Goal: Transaction & Acquisition: Purchase product/service

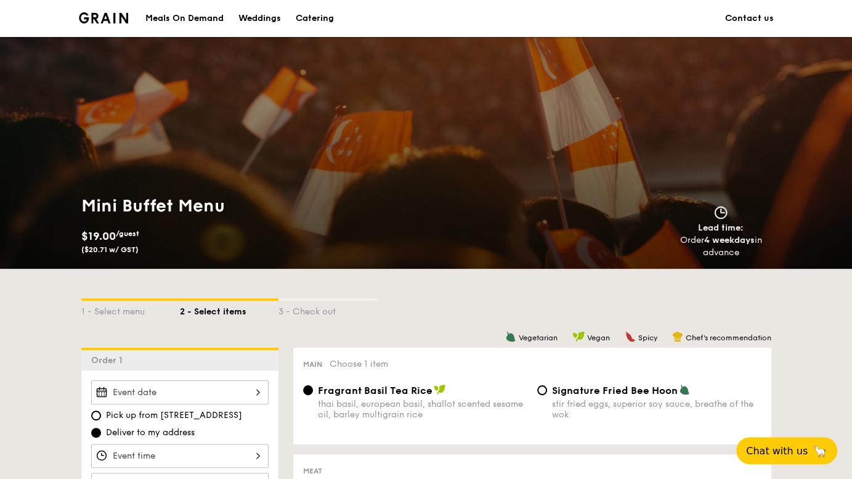
click at [176, 9] on div "Meals On Demand" at bounding box center [184, 18] width 78 height 37
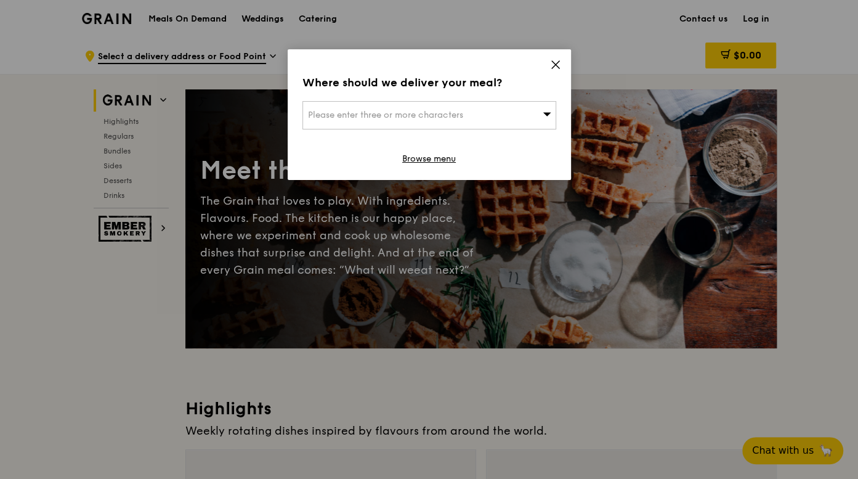
click at [402, 129] on div "Please enter three or more characters" at bounding box center [430, 115] width 254 height 28
click at [407, 118] on input "search" at bounding box center [429, 115] width 253 height 27
click at [552, 64] on icon at bounding box center [555, 64] width 11 height 11
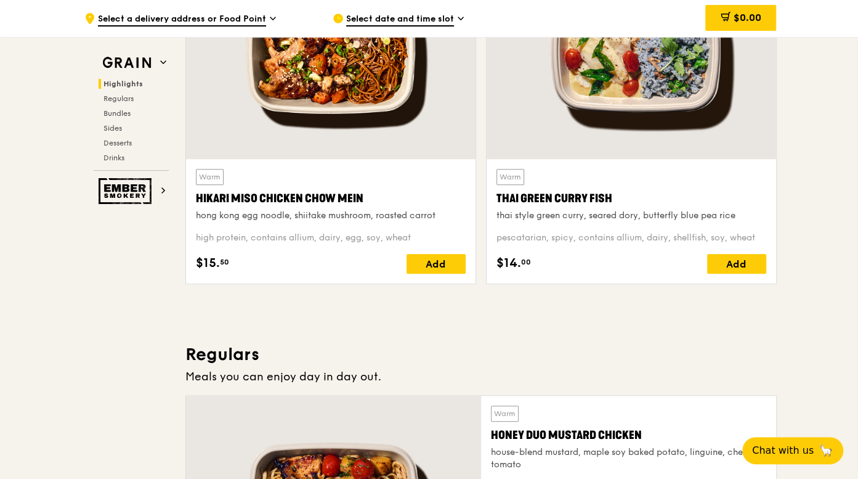
scroll to position [336, 0]
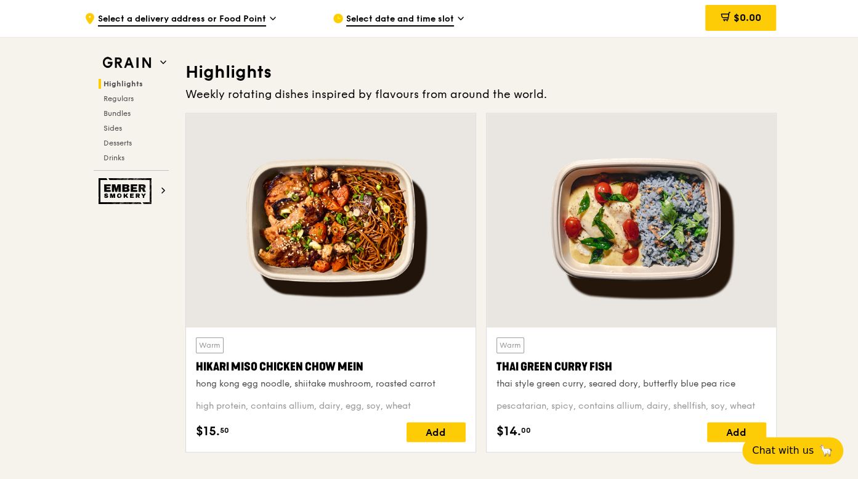
click at [232, 17] on span "Select a delivery address or Food Point" at bounding box center [182, 20] width 168 height 14
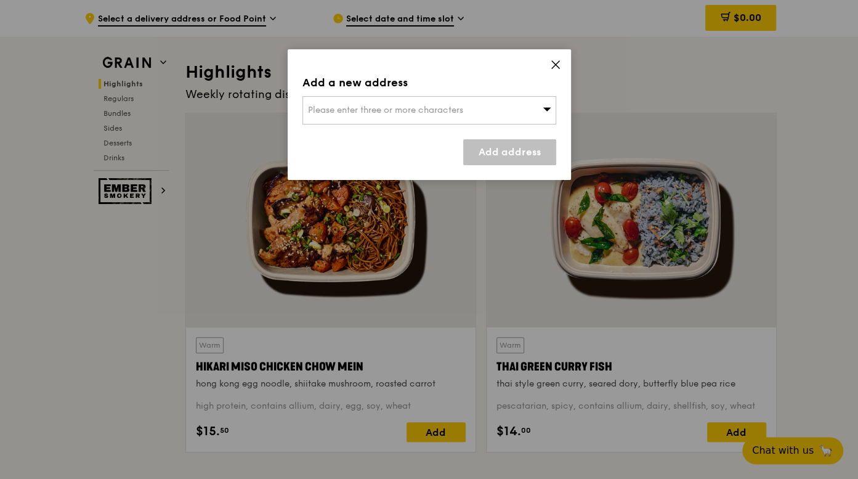
click at [399, 96] on div "Please enter three or more characters" at bounding box center [430, 110] width 254 height 28
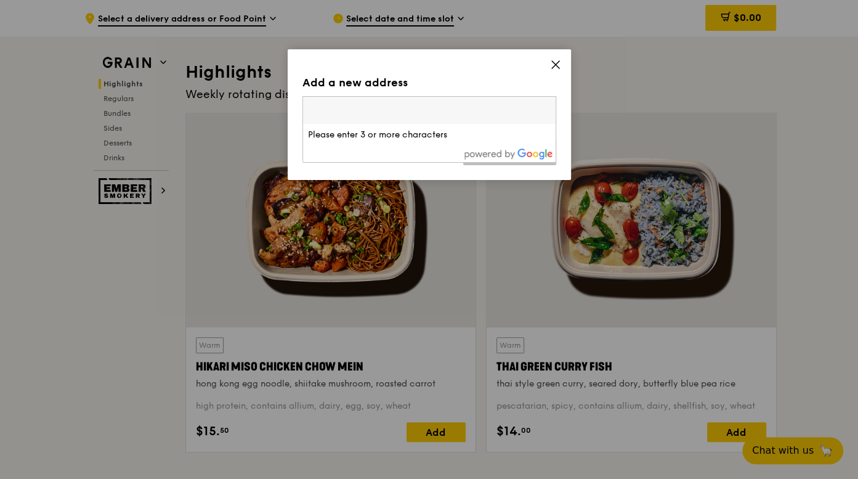
click at [390, 109] on input "search" at bounding box center [429, 110] width 253 height 27
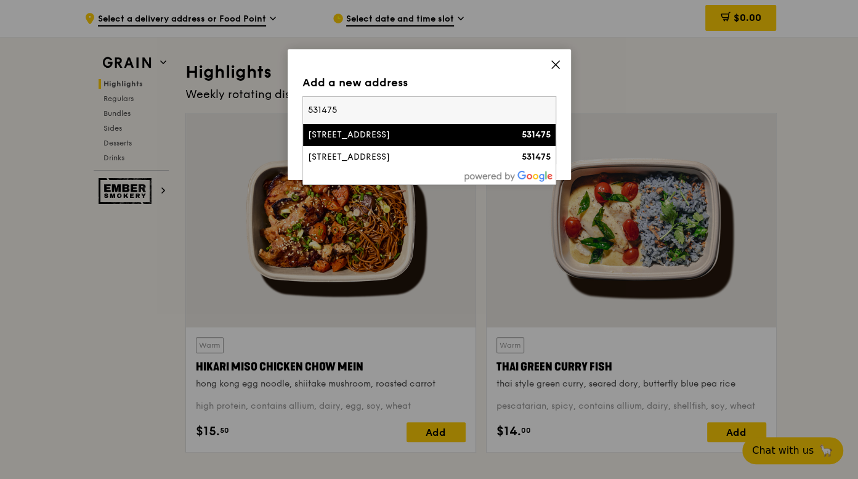
type input "531475"
click at [385, 144] on li "475A Upper Serangoon Crescent 531475" at bounding box center [429, 135] width 253 height 22
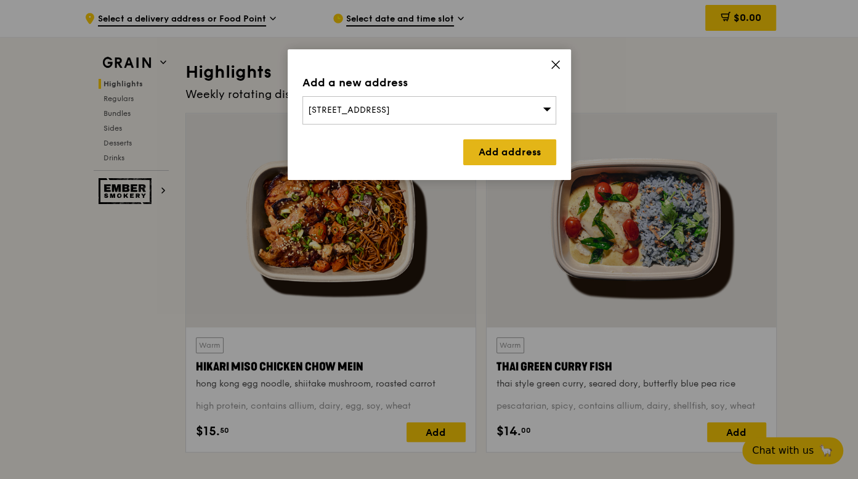
click at [506, 150] on link "Add address" at bounding box center [509, 152] width 93 height 26
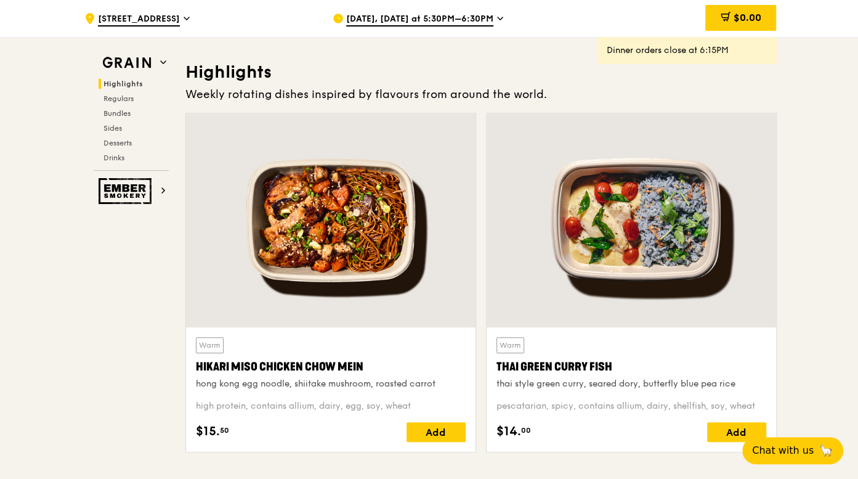
click at [404, 14] on span "Aug 21, Today at 5:30PM–6:30PM" at bounding box center [419, 20] width 147 height 14
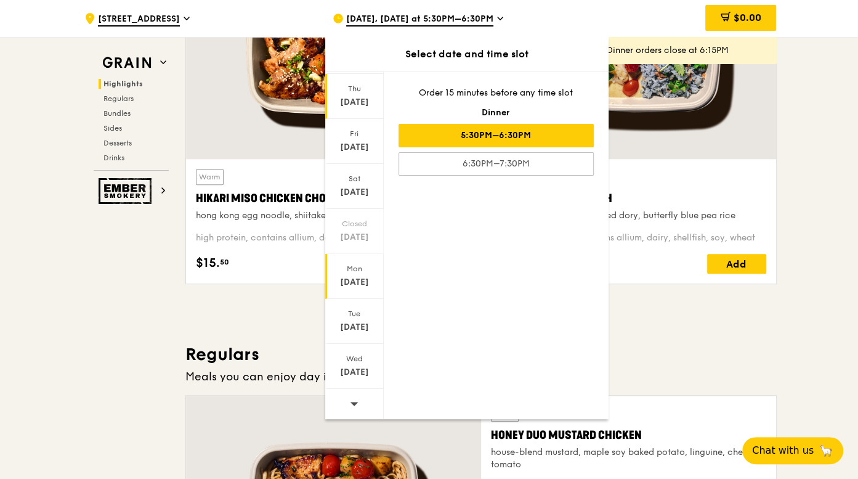
scroll to position [616, 0]
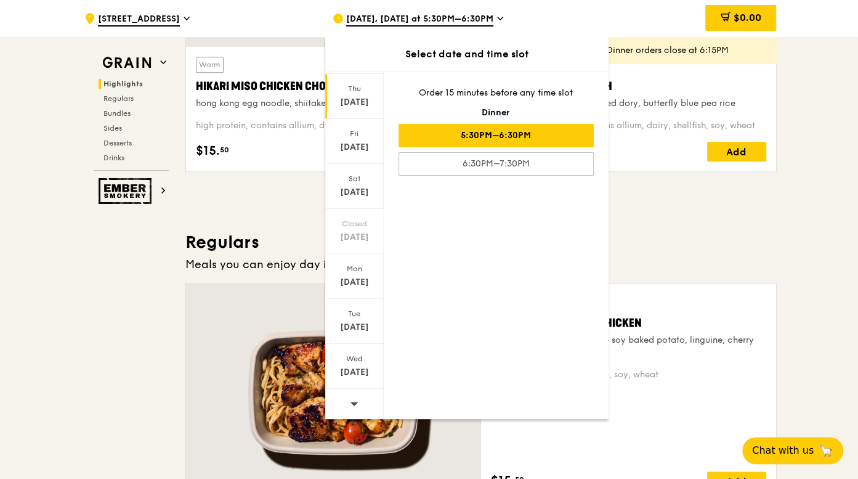
click at [338, 399] on div at bounding box center [354, 404] width 59 height 31
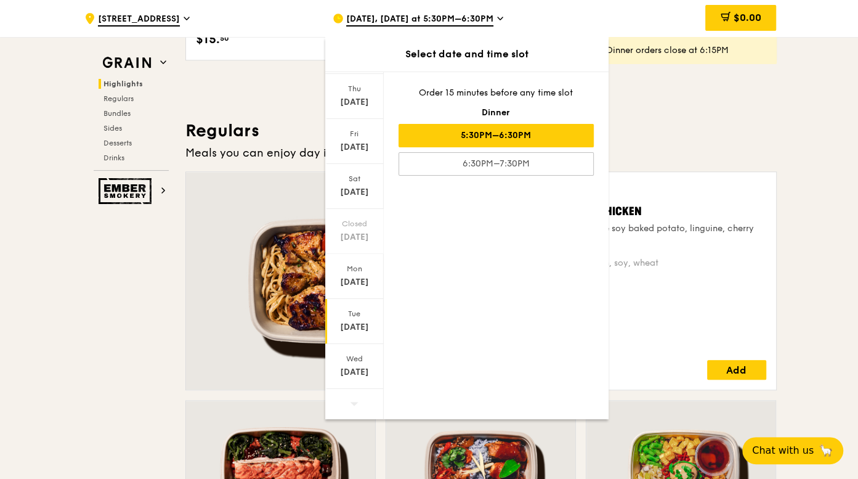
click at [364, 327] on div "Sep 2" at bounding box center [354, 327] width 55 height 12
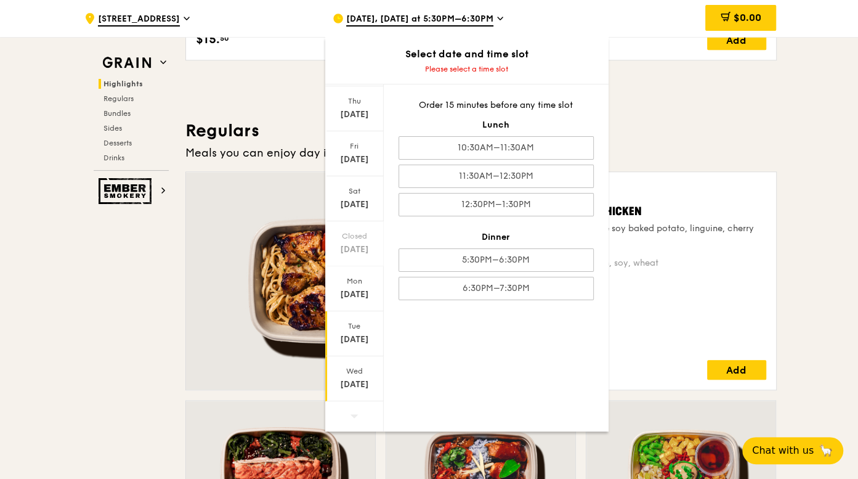
click at [364, 373] on div "Wed" at bounding box center [354, 371] width 55 height 10
click at [369, 333] on div "Sep 2" at bounding box center [354, 339] width 55 height 12
click at [358, 273] on div "Mon Sep 1" at bounding box center [354, 288] width 59 height 45
click at [358, 337] on div "Sep 2" at bounding box center [354, 339] width 55 height 12
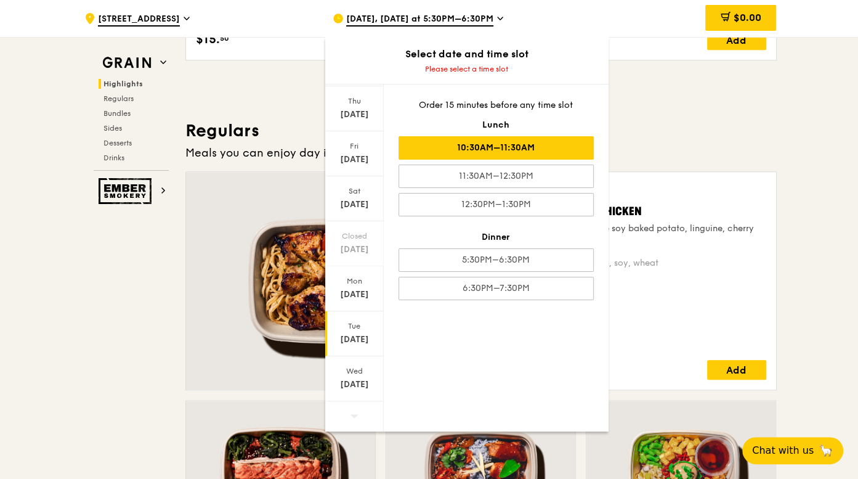
click at [492, 151] on div "10:30AM–11:30AM" at bounding box center [496, 147] width 195 height 23
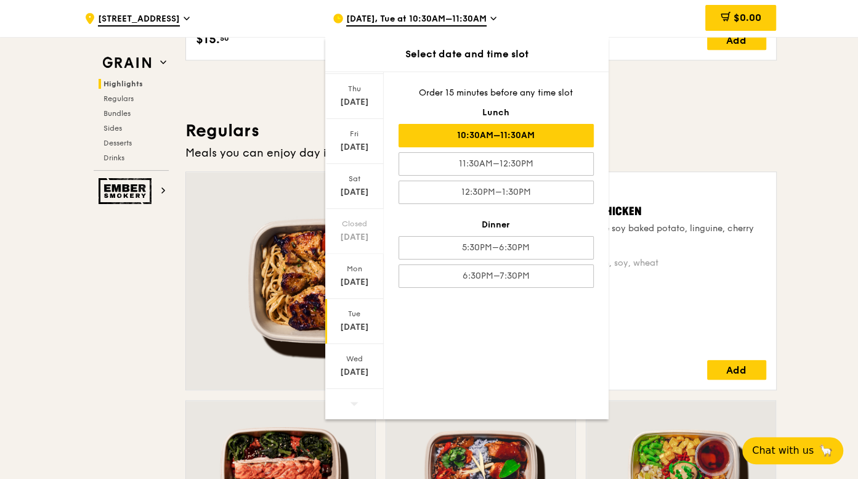
scroll to position [740, 0]
click at [677, 131] on h3 "Regulars" at bounding box center [482, 131] width 592 height 22
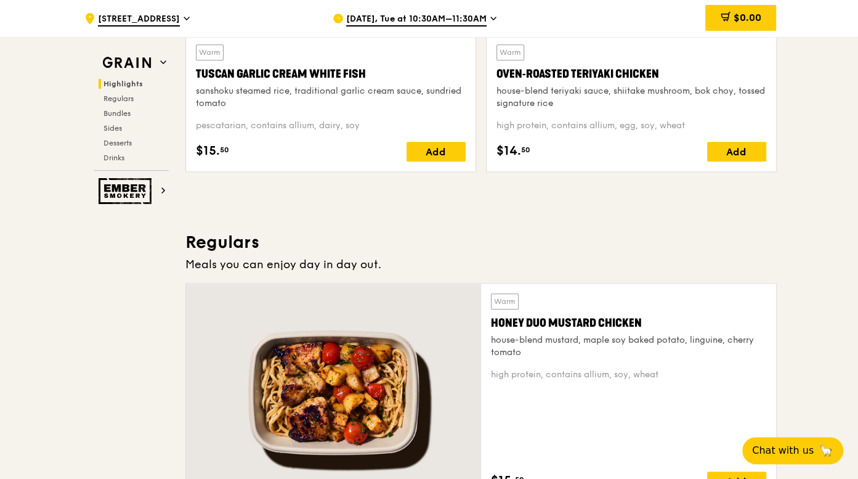
scroll to position [516, 0]
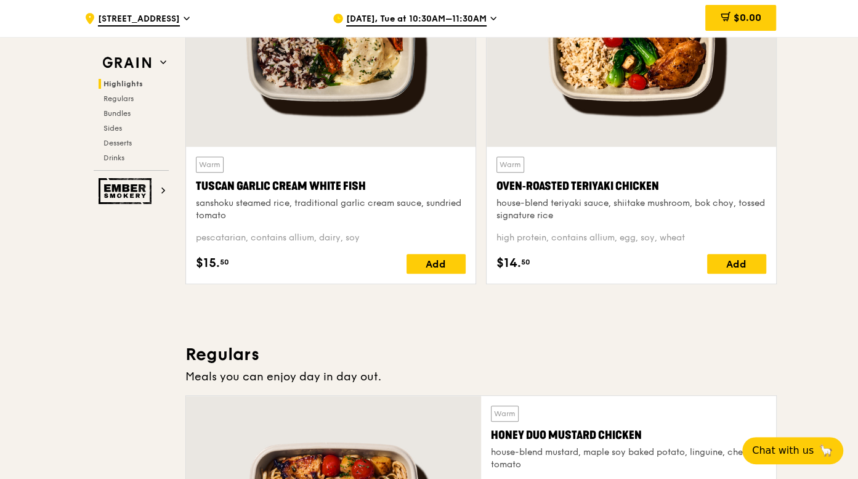
click at [434, 25] on span "Sep 2, Tue at 10:30AM–11:30AM" at bounding box center [416, 20] width 141 height 14
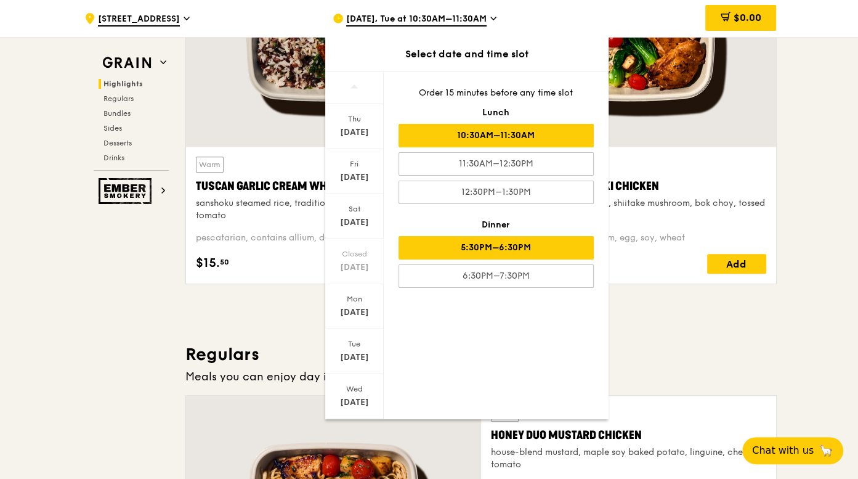
click at [543, 241] on div "5:30PM–6:30PM" at bounding box center [496, 247] width 195 height 23
click at [521, 126] on div "10:30AM–11:30AM" at bounding box center [496, 135] width 195 height 23
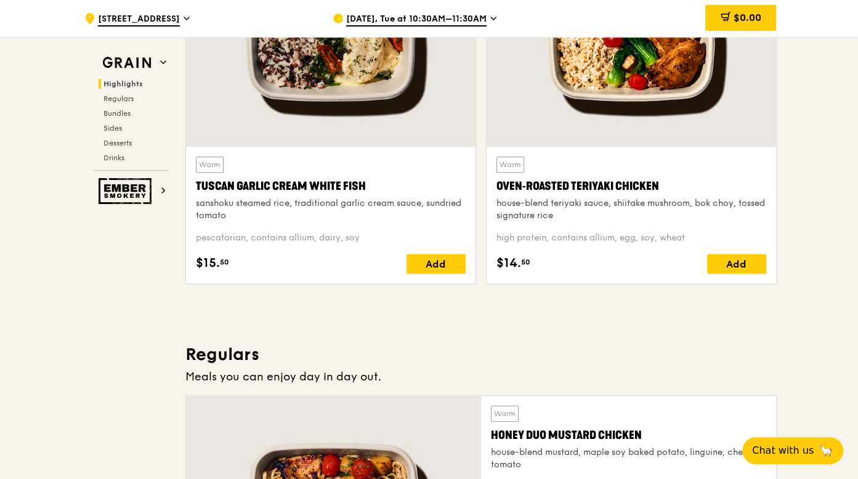
scroll to position [348, 0]
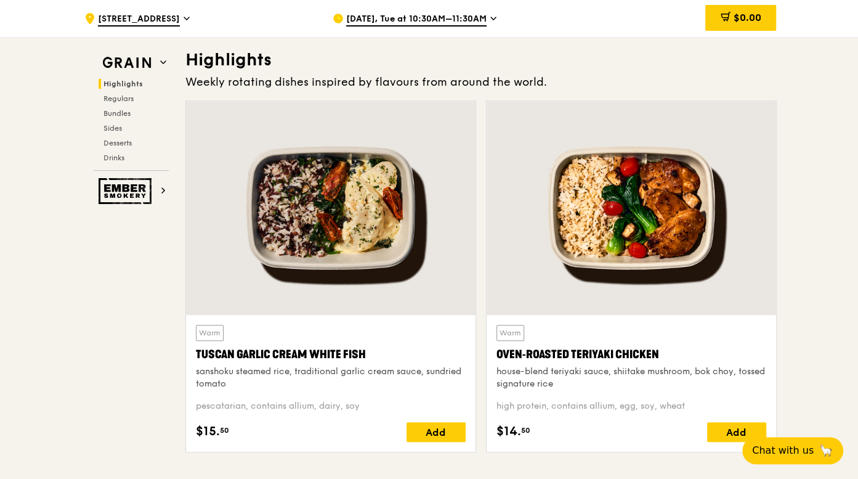
click at [180, 10] on div ".cls-1 { fill: none; stroke: #fff; stroke-linecap: round; stroke-linejoin: roun…" at bounding box center [198, 18] width 229 height 37
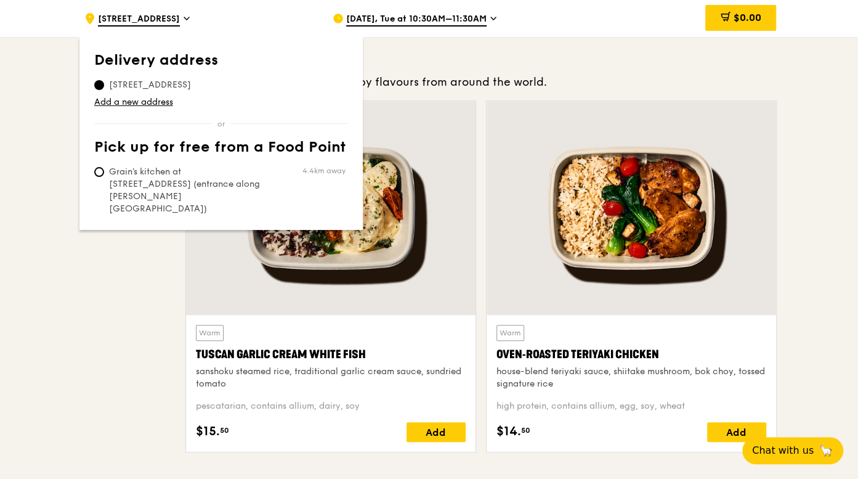
click at [118, 173] on span "Grain's kitchen at 5 Burn Road #05-01 (entrance along Harrison Road)" at bounding box center [186, 190] width 184 height 49
click at [104, 173] on input "Grain's kitchen at 5 Burn Road #05-01 (entrance along Harrison Road) 4.4km away" at bounding box center [99, 172] width 10 height 10
radio input "true"
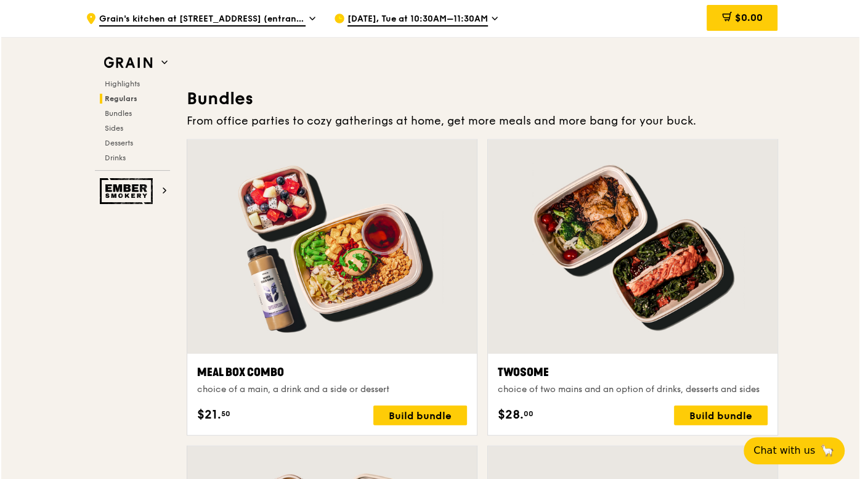
scroll to position [1849, 0]
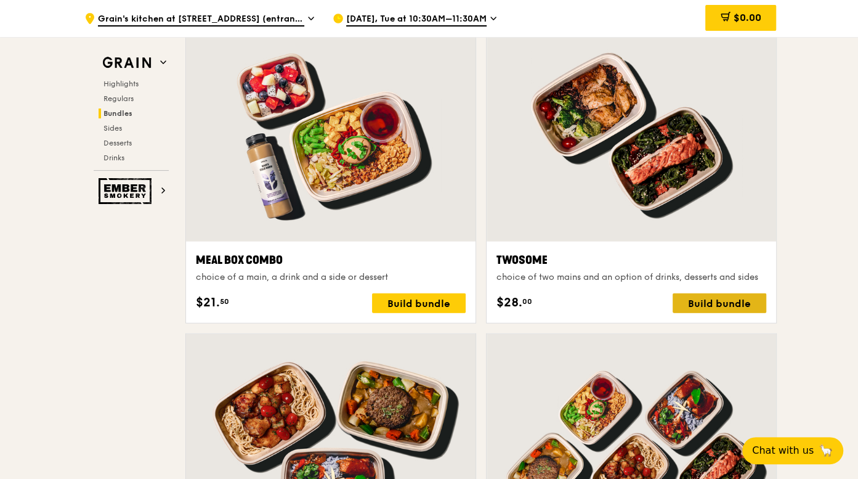
click at [711, 304] on div "Build bundle" at bounding box center [720, 303] width 94 height 20
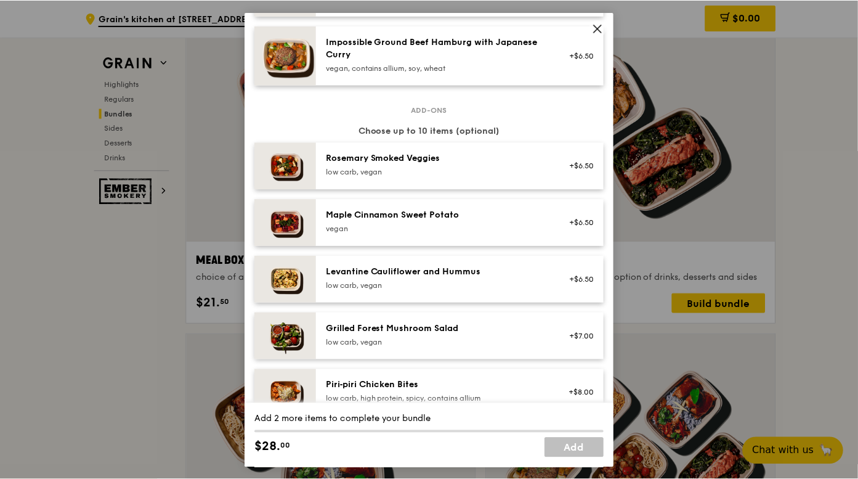
scroll to position [672, 0]
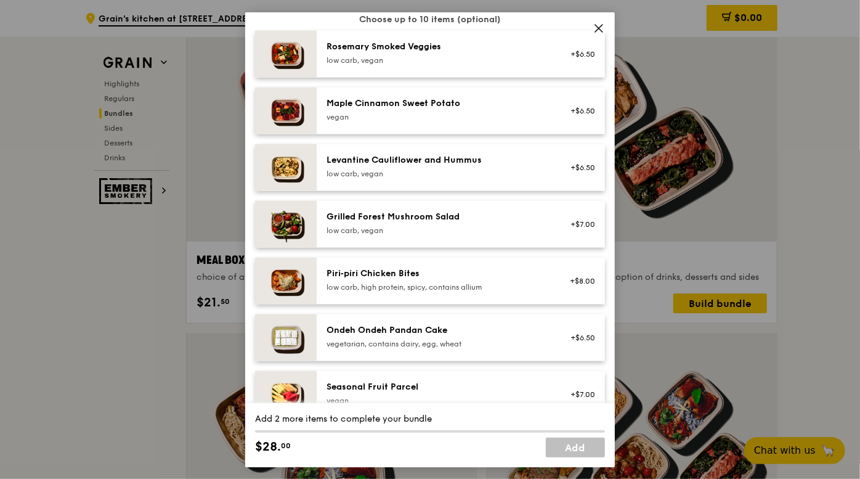
click at [591, 30] on span at bounding box center [598, 27] width 17 height 17
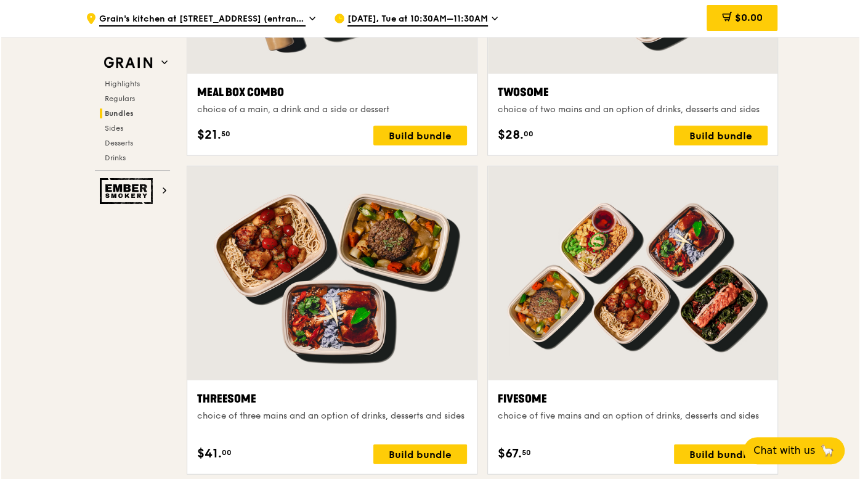
scroll to position [2073, 0]
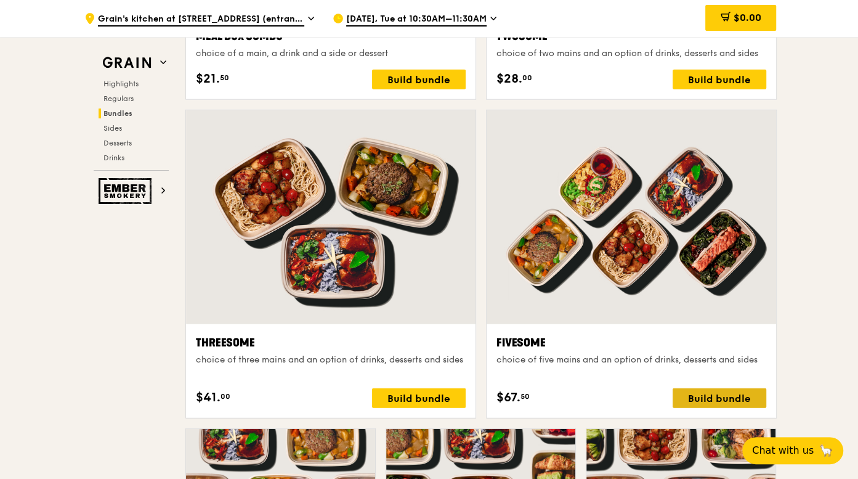
click at [719, 399] on div "Build bundle" at bounding box center [720, 398] width 94 height 20
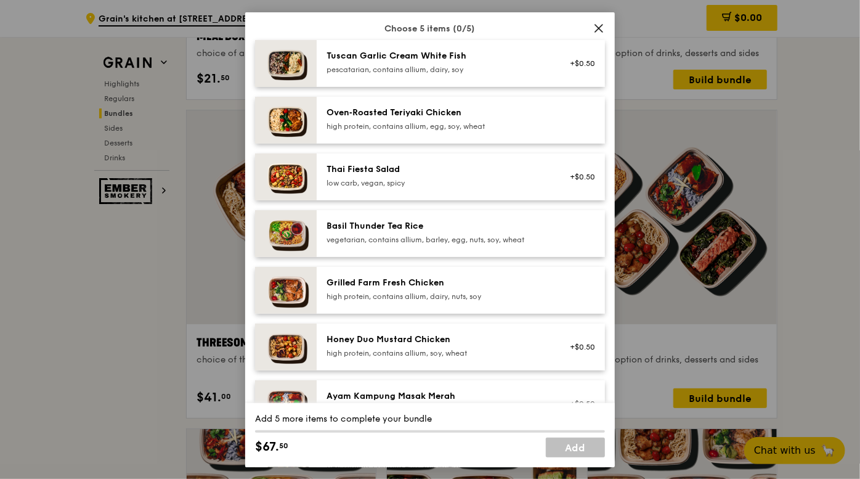
scroll to position [0, 0]
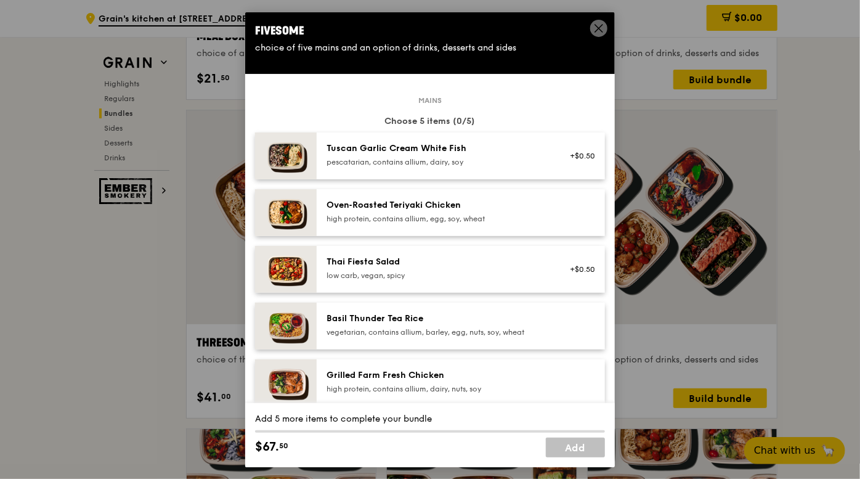
click at [498, 211] on div "Oven‑Roasted Teriyaki Chicken high protein, contains allium, egg, soy, wheat" at bounding box center [437, 210] width 221 height 25
click at [500, 226] on div "Oven‑Roasted Teriyaki Chicken high protein, contains allium, egg, soy, wheat Re…" at bounding box center [461, 212] width 288 height 47
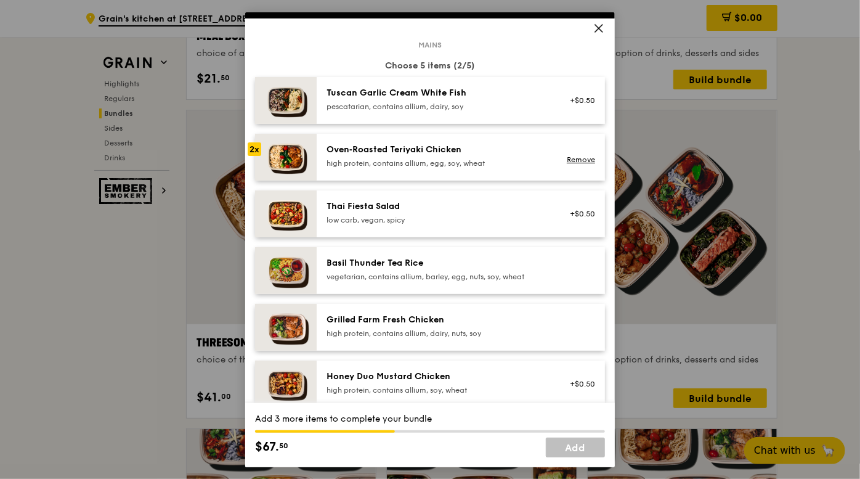
scroll to position [112, 0]
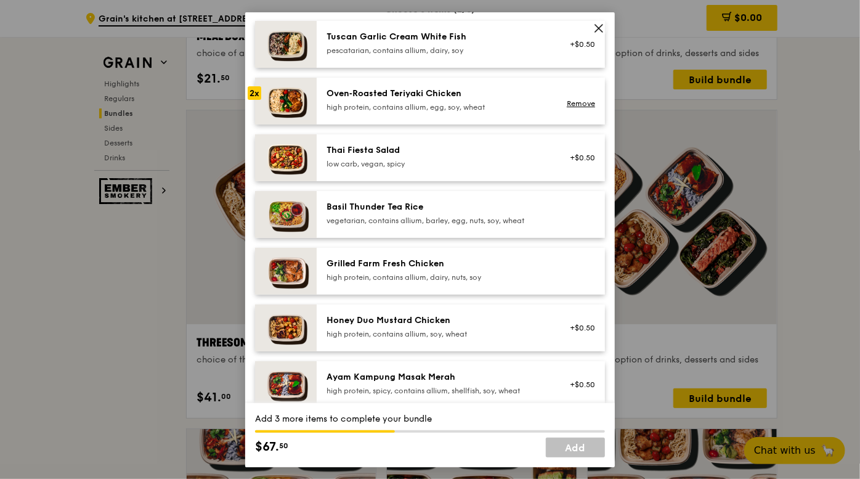
click at [515, 270] on div "Grilled Farm Fresh Chicken high protein, contains allium, dairy, nuts, soy" at bounding box center [437, 269] width 221 height 25
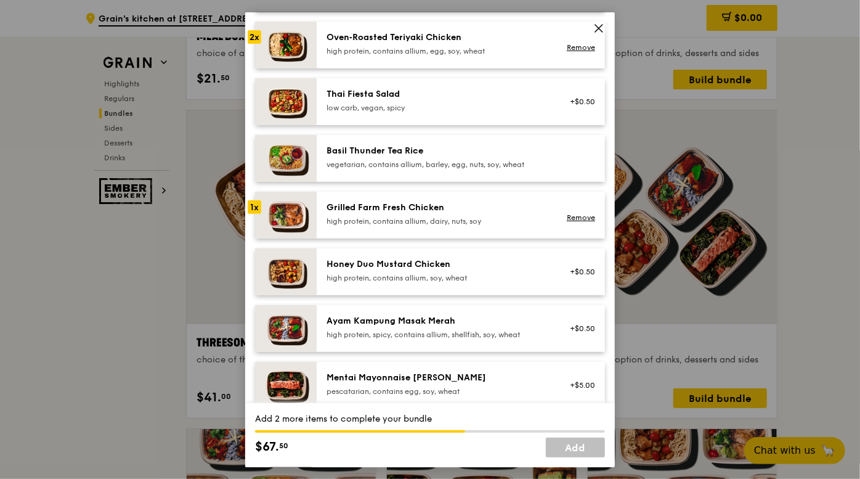
click at [493, 327] on div "Ayam Kampung Masak Merah high protein, spicy, contains allium, shellfish, soy, …" at bounding box center [437, 326] width 221 height 25
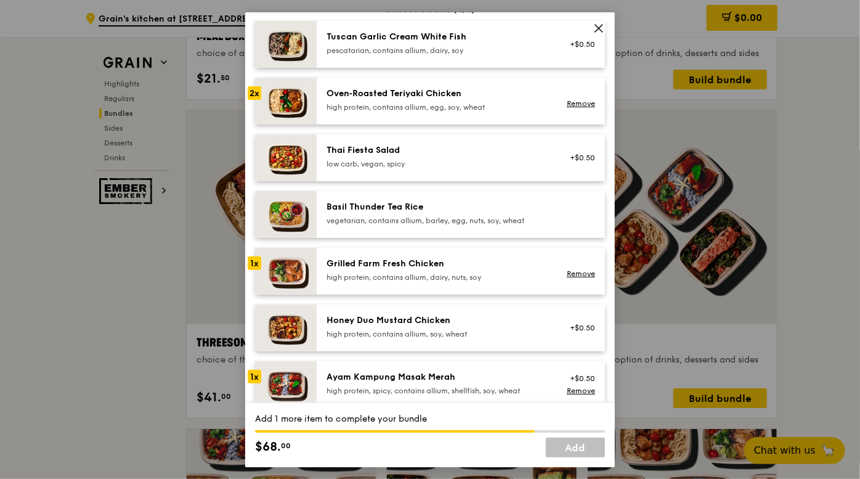
scroll to position [0, 0]
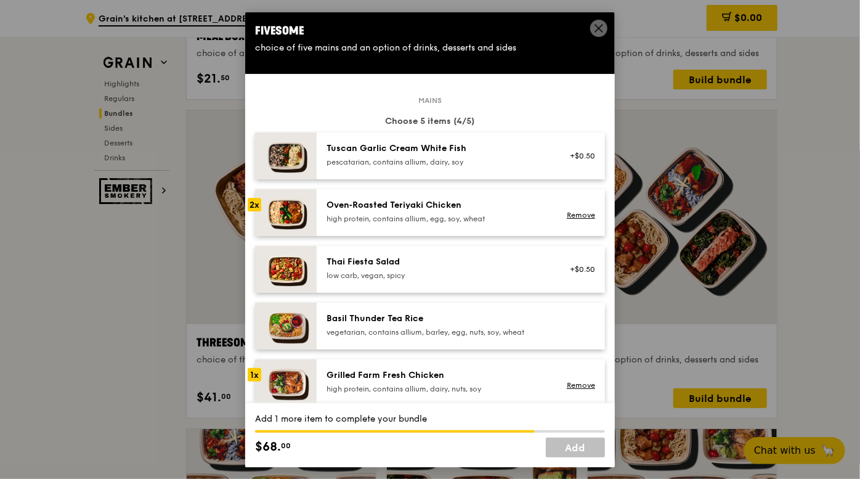
click at [481, 147] on div "Tuscan Garlic Cream White Fish" at bounding box center [437, 148] width 221 height 12
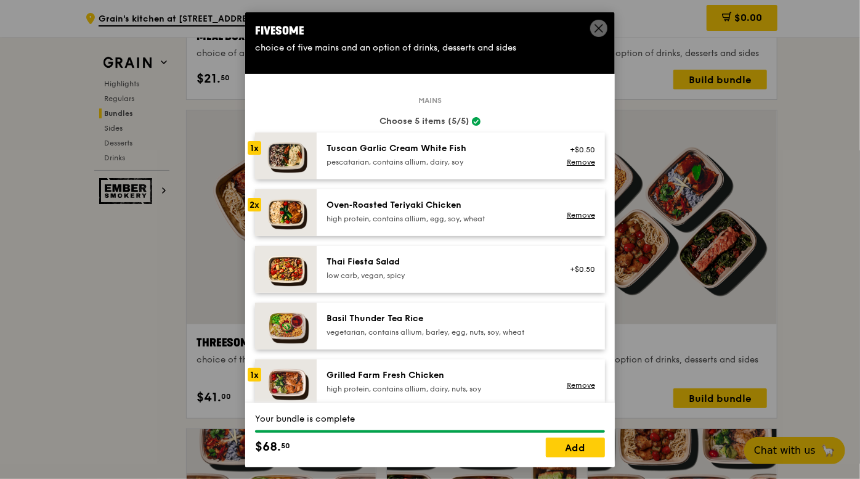
drag, startPoint x: 423, startPoint y: 19, endPoint x: 592, endPoint y: 14, distance: 168.9
click at [592, 14] on div "Fivesome choice of five mains and an option of drinks, desserts and sides" at bounding box center [430, 38] width 370 height 52
drag, startPoint x: 365, startPoint y: 18, endPoint x: 463, endPoint y: 38, distance: 100.0
click at [463, 38] on div "Fivesome choice of five mains and an option of drinks, desserts and sides" at bounding box center [430, 38] width 370 height 52
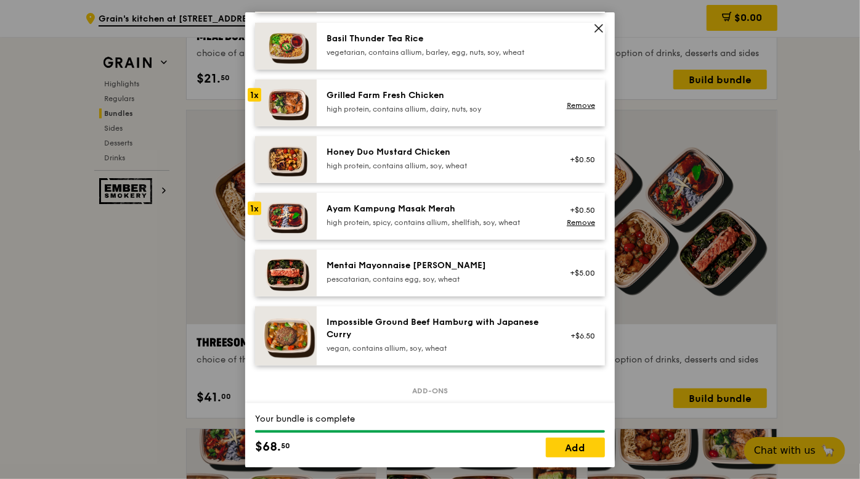
scroll to position [55, 0]
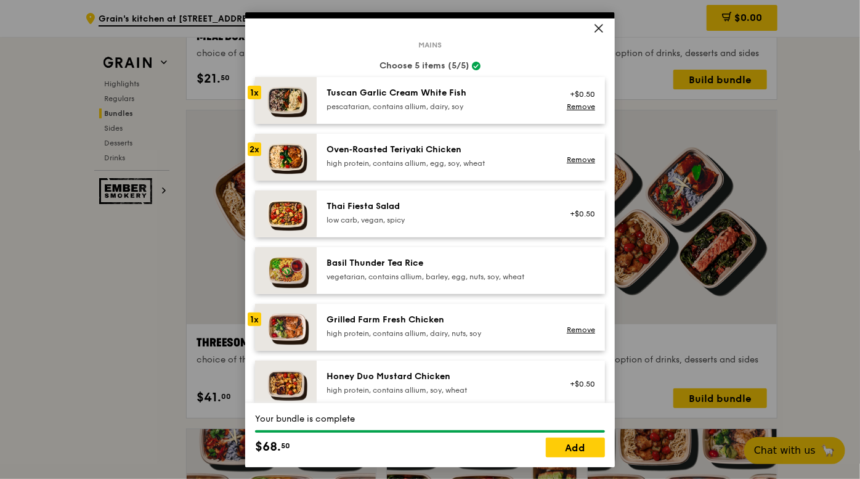
click at [599, 29] on icon at bounding box center [598, 27] width 11 height 11
click at [595, 31] on icon at bounding box center [598, 27] width 7 height 7
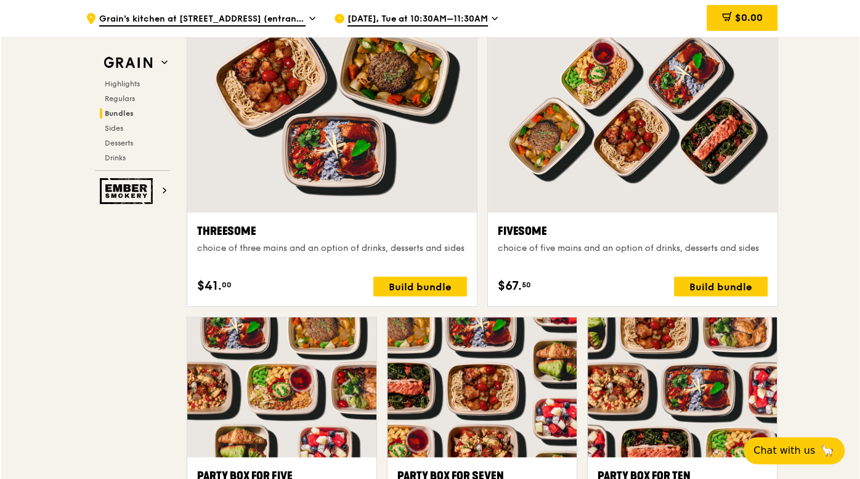
scroll to position [2352, 0]
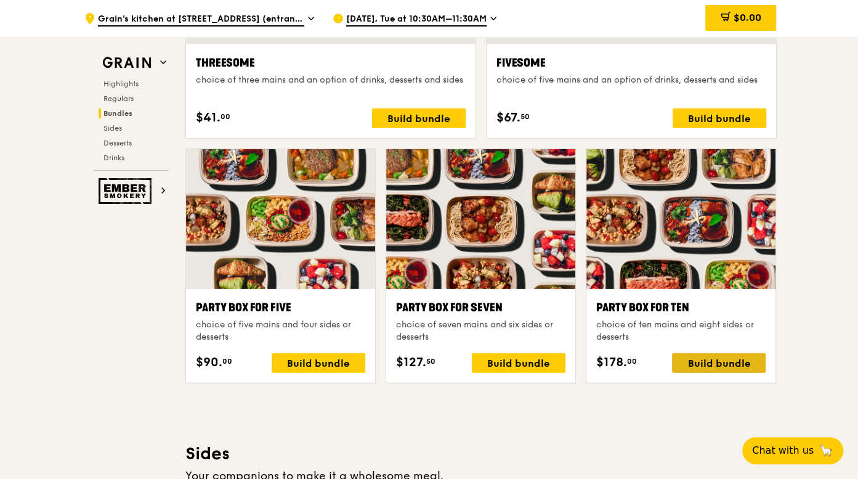
click at [709, 363] on div "Build bundle" at bounding box center [719, 363] width 94 height 20
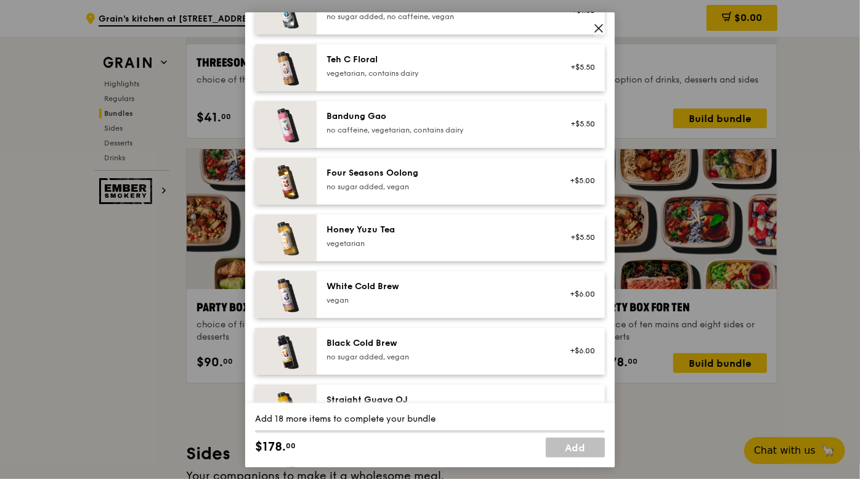
scroll to position [1177, 0]
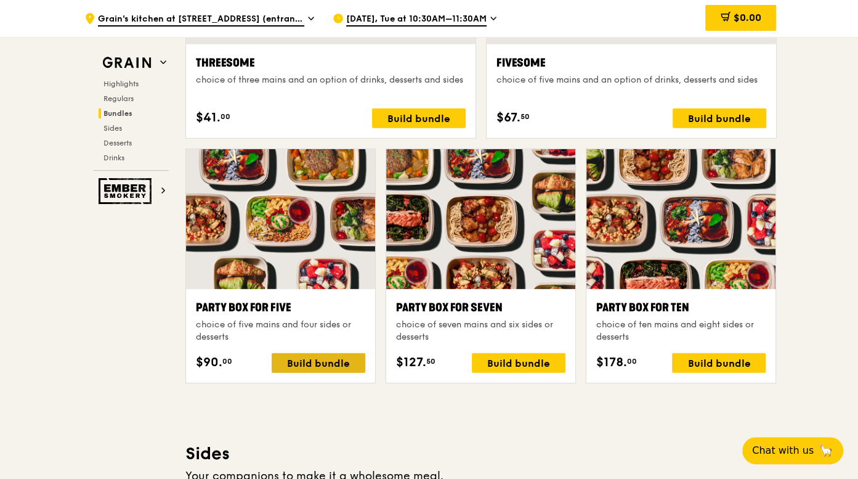
click at [312, 354] on div "Build bundle" at bounding box center [319, 363] width 94 height 20
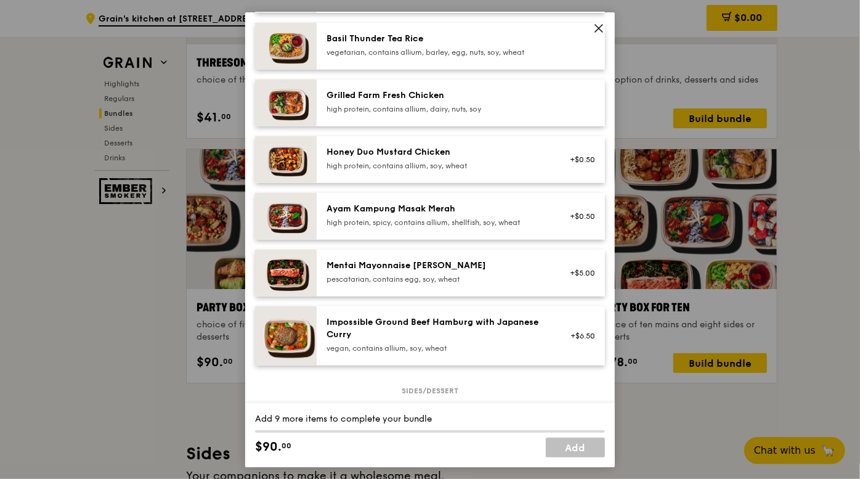
scroll to position [560, 0]
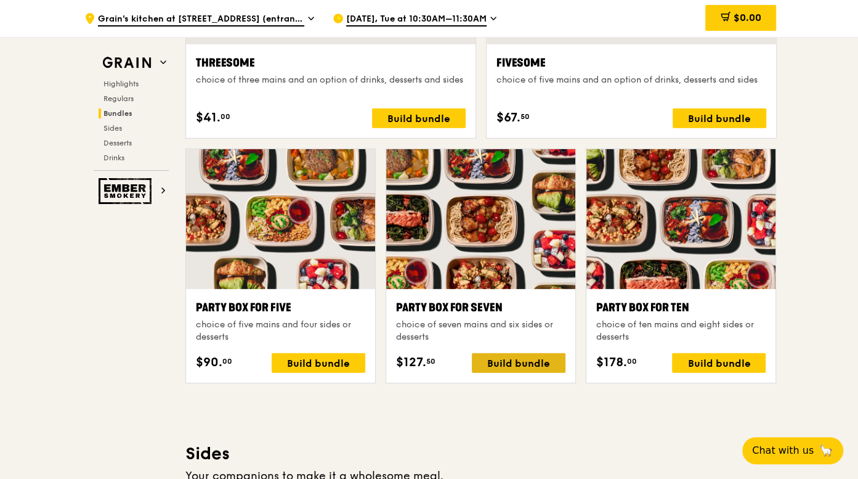
click at [523, 356] on div "Build bundle" at bounding box center [519, 363] width 94 height 20
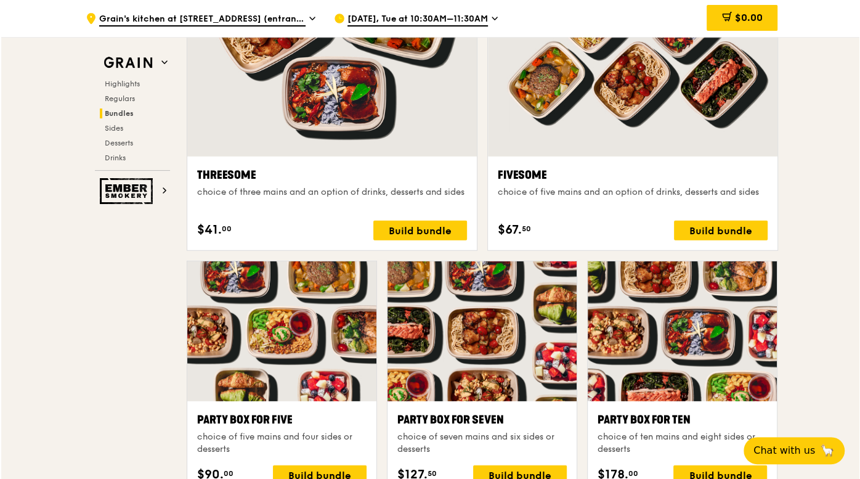
scroll to position [2184, 0]
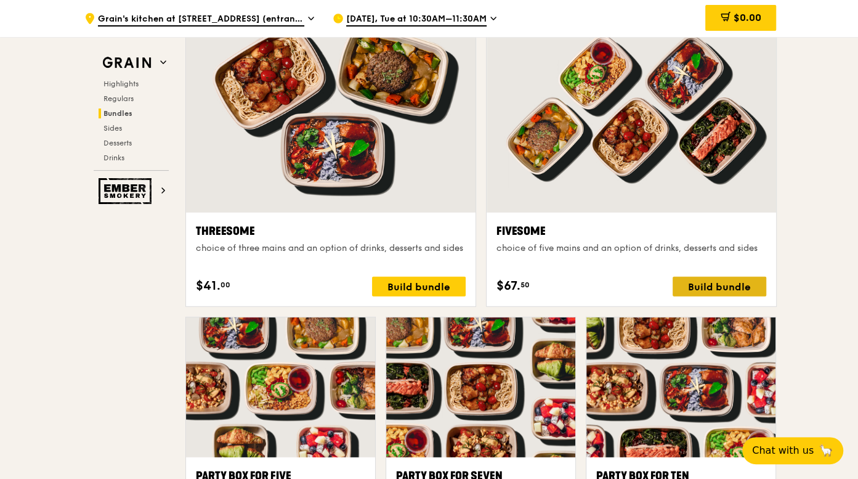
click at [741, 277] on div "Build bundle" at bounding box center [720, 287] width 94 height 20
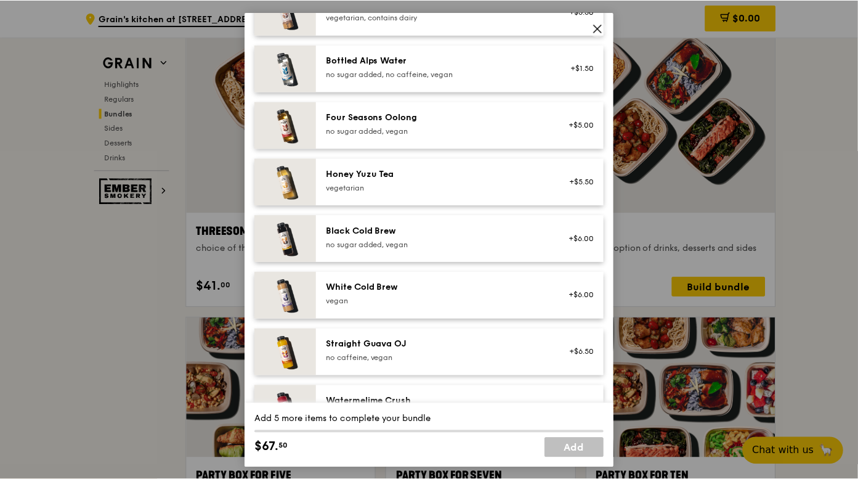
scroll to position [2184, 0]
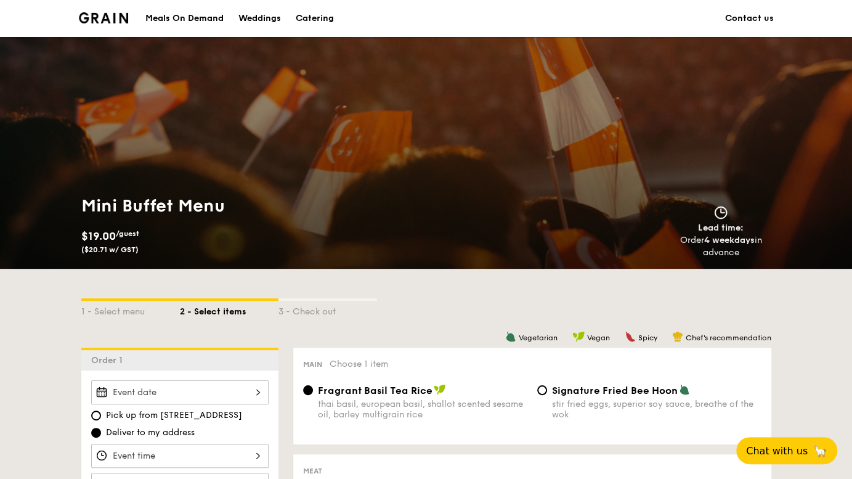
click at [160, 17] on div "Meals On Demand" at bounding box center [184, 18] width 78 height 37
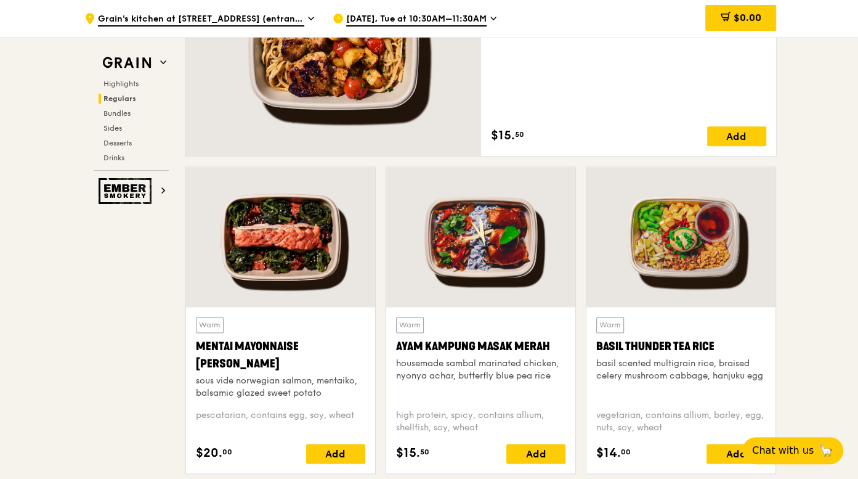
scroll to position [974, 0]
drag, startPoint x: 553, startPoint y: 341, endPoint x: 396, endPoint y: 341, distance: 156.5
click at [396, 341] on div "Ayam Kampung Masak Merah" at bounding box center [480, 346] width 169 height 17
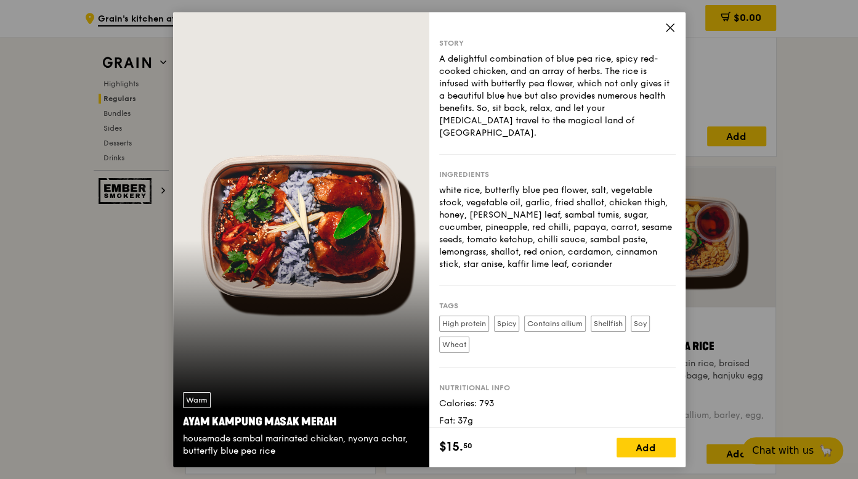
copy div "Ayam Kampung Masak Merah"
drag, startPoint x: 353, startPoint y: 414, endPoint x: 186, endPoint y: 414, distance: 167.0
click at [186, 414] on div "Ayam Kampung Masak Merah" at bounding box center [301, 421] width 237 height 17
copy div "yam Kampung Masak Merah"
click at [663, 26] on div "Story A delightful combination of blue pea rice, spicy red-cooked chicken, and …" at bounding box center [558, 219] width 256 height 415
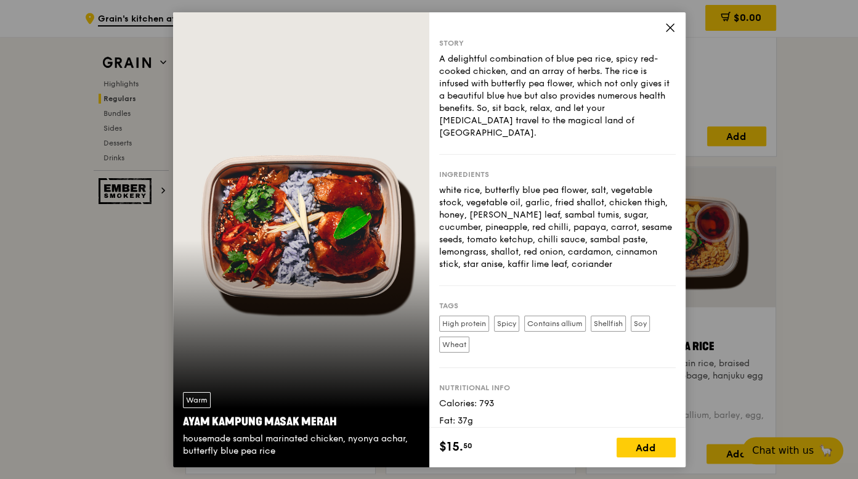
click at [669, 29] on icon at bounding box center [670, 26] width 7 height 7
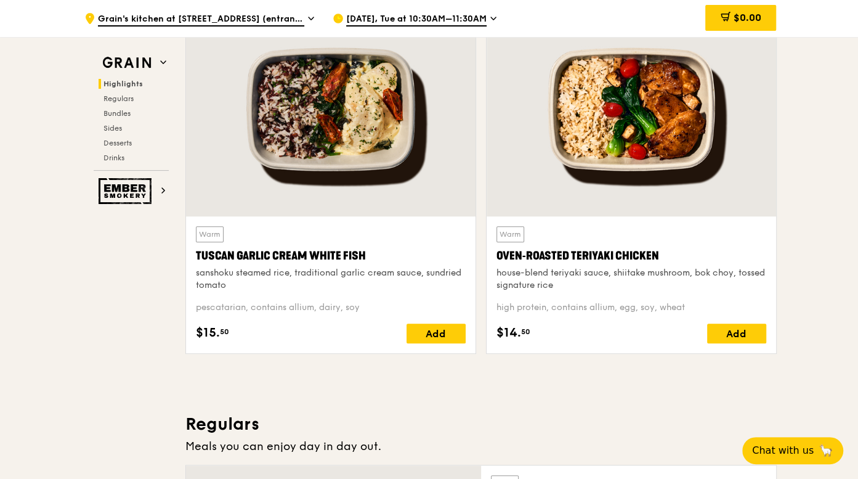
scroll to position [446, 0]
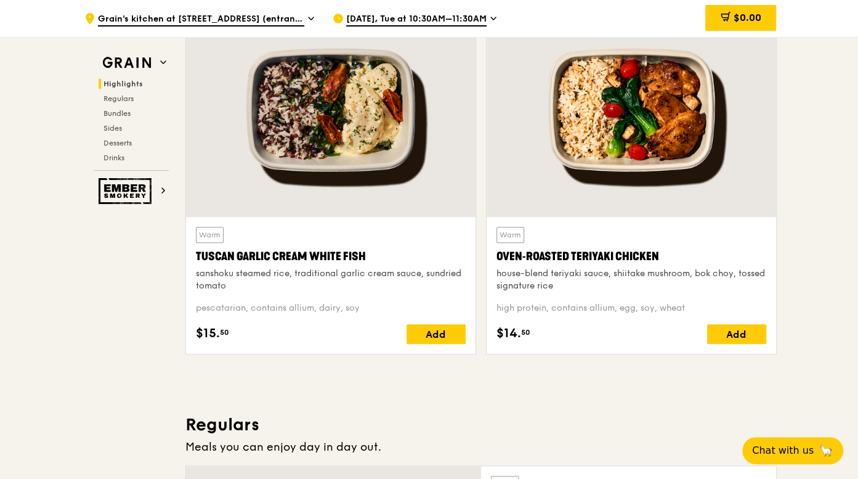
drag, startPoint x: 632, startPoint y: 256, endPoint x: 492, endPoint y: 259, distance: 139.3
click at [492, 259] on div "Warm Oven‑Roasted Teriyaki Chicken house-blend teriyaki sauce, shiitake mushroo…" at bounding box center [632, 285] width 290 height 137
copy div "Oven‑Roasted Teriyaki Chicken"
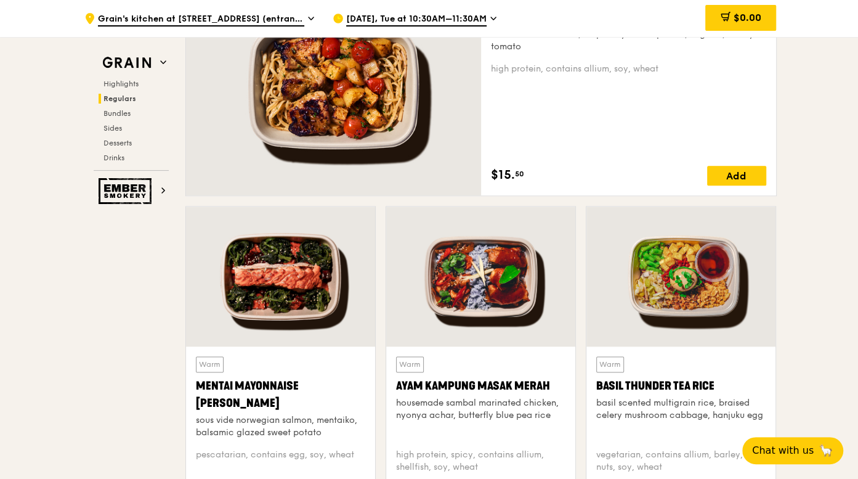
scroll to position [822, 0]
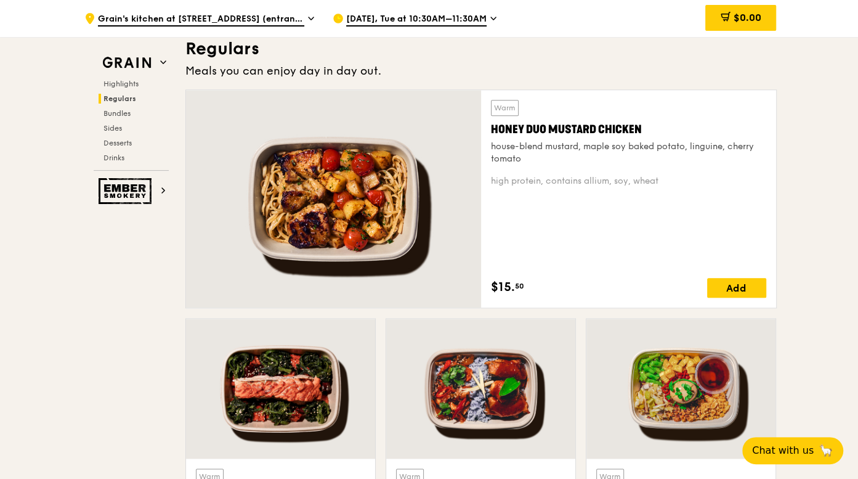
drag, startPoint x: 499, startPoint y: 135, endPoint x: 481, endPoint y: 135, distance: 17.9
click at [481, 135] on div "Warm Honey Duo Mustard Chicken house-blend mustard, maple soy baked potato, lin…" at bounding box center [628, 199] width 295 height 218
copy div "Honey Duo Mustard Chicken"
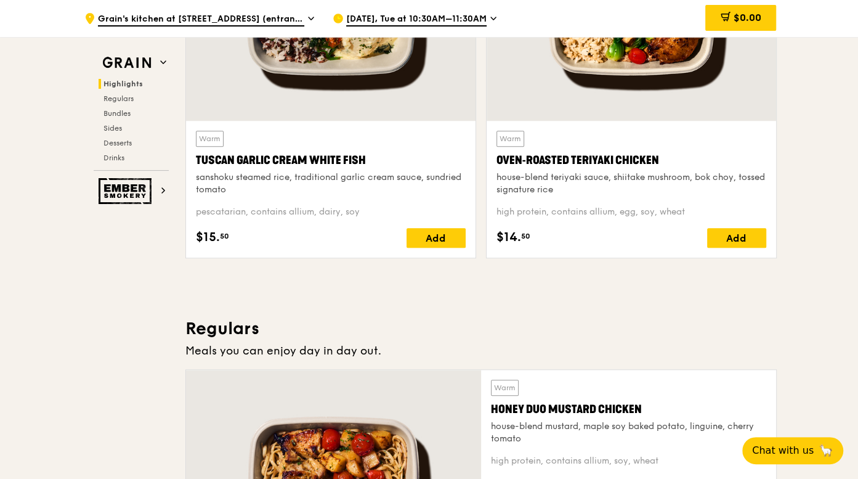
scroll to position [318, 0]
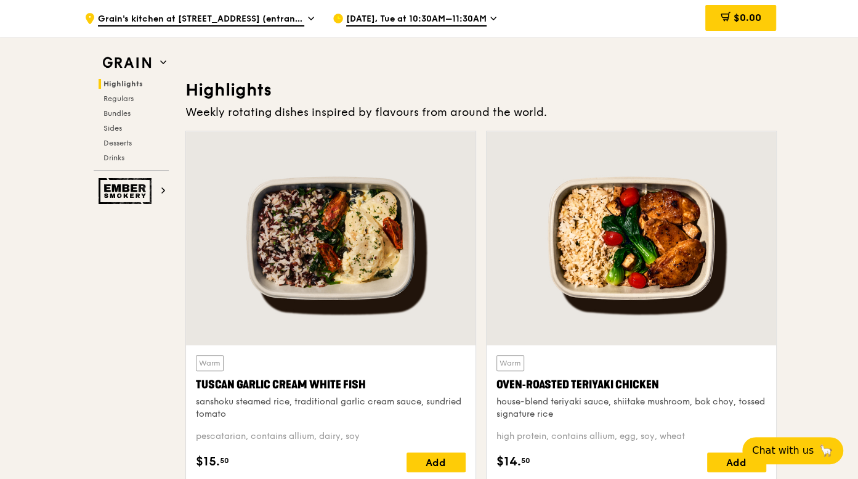
drag, startPoint x: 378, startPoint y: 380, endPoint x: 194, endPoint y: 386, distance: 185.0
click at [194, 386] on div "Warm Tuscan Garlic Cream White Fish sanshoku steamed rice, traditional garlic c…" at bounding box center [331, 413] width 290 height 137
copy div "Tuscan Garlic Cream White Fish"
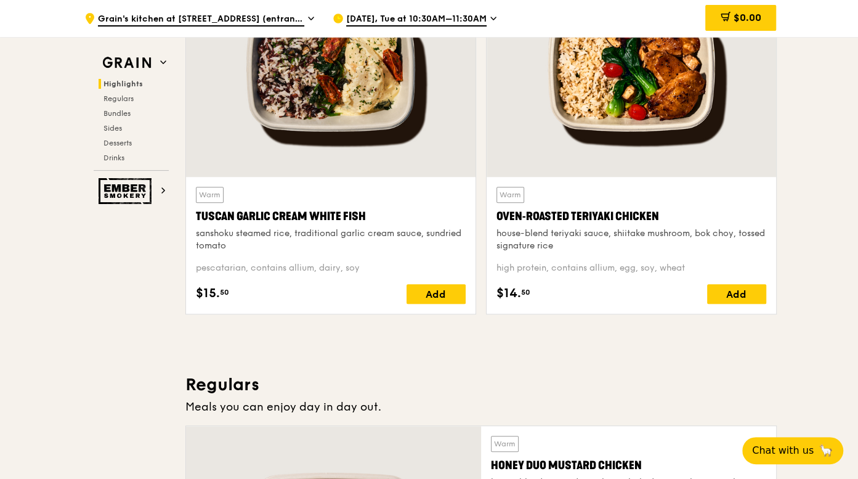
scroll to position [430, 0]
